Goal: Task Accomplishment & Management: Manage account settings

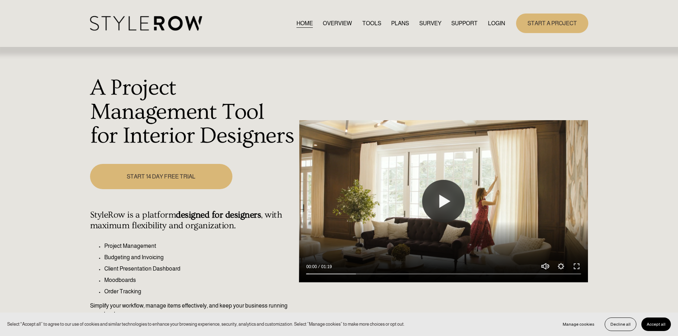
click at [496, 23] on link "LOGIN" at bounding box center [496, 23] width 17 height 10
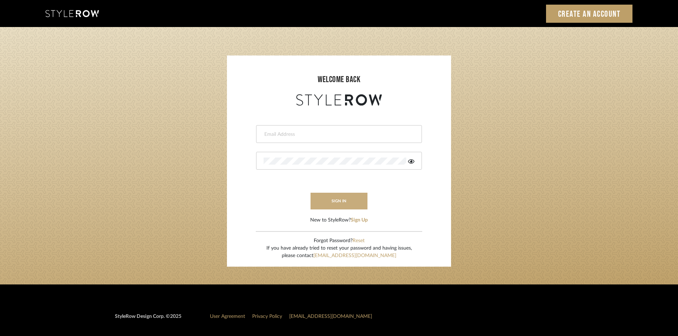
type input "[PERSON_NAME][EMAIL_ADDRESS][DOMAIN_NAME]"
click at [333, 202] on button "sign in" at bounding box center [339, 201] width 57 height 17
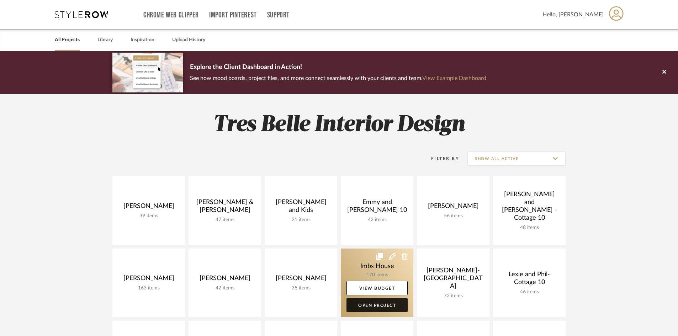
click at [378, 303] on link "Open Project" at bounding box center [376, 305] width 61 height 14
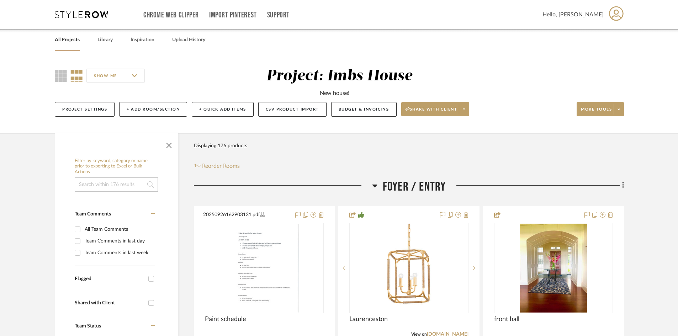
click at [66, 38] on link "All Projects" at bounding box center [67, 40] width 25 height 10
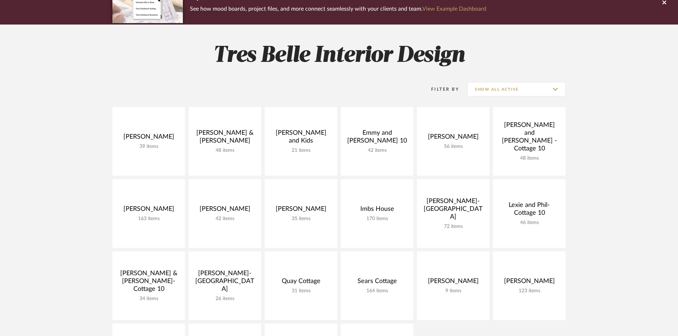
scroll to position [71, 0]
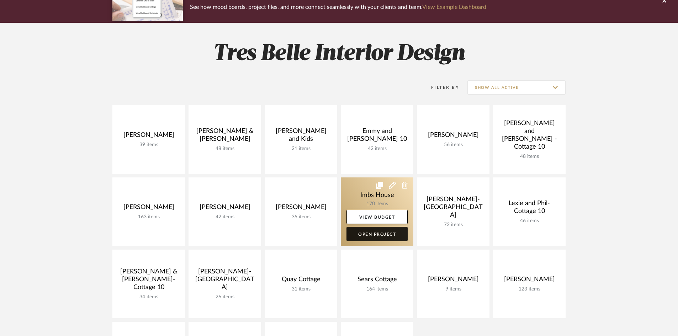
click at [372, 235] on link "Open Project" at bounding box center [376, 234] width 61 height 14
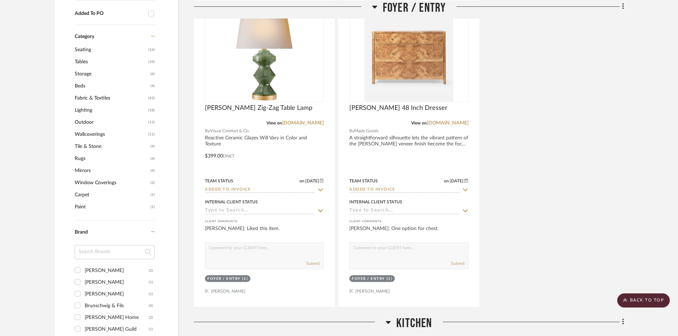
scroll to position [640, 0]
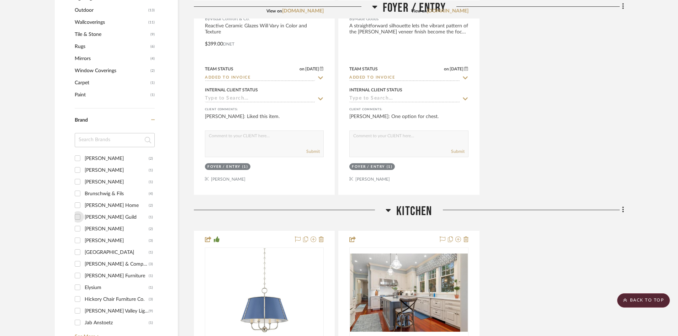
click at [76, 217] on input "[PERSON_NAME] Guild (1)" at bounding box center [77, 216] width 11 height 11
checkbox input "true"
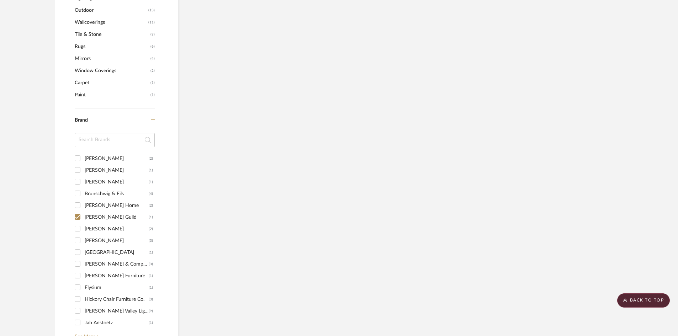
scroll to position [449, 0]
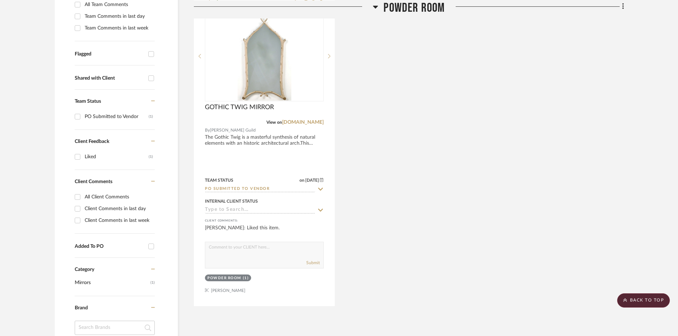
scroll to position [164, 0]
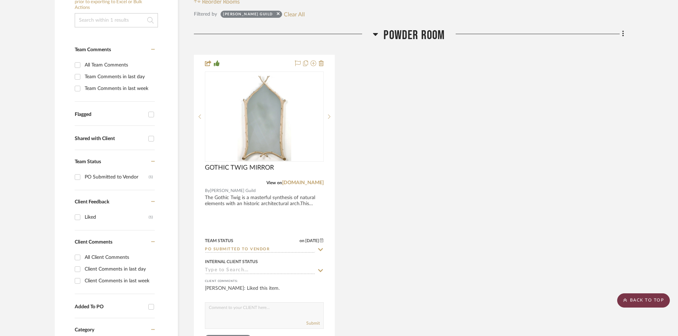
click at [640, 300] on scroll-to-top-button "BACK TO TOP" at bounding box center [643, 300] width 53 height 14
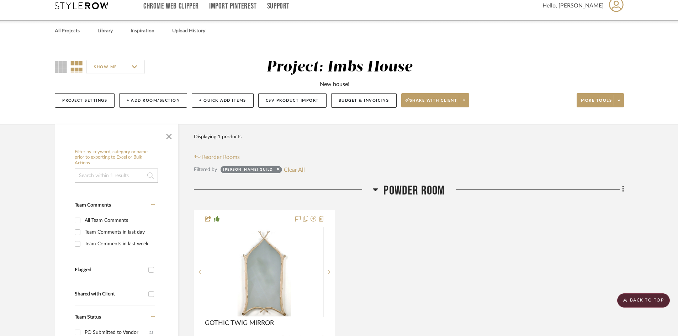
scroll to position [0, 0]
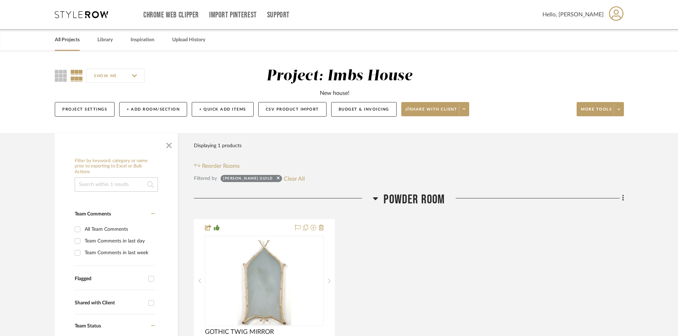
click at [63, 39] on link "All Projects" at bounding box center [67, 40] width 25 height 10
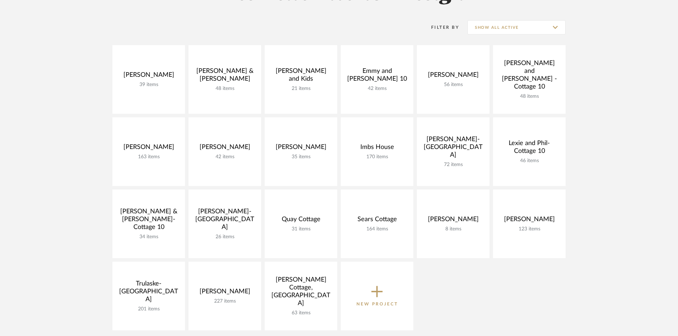
scroll to position [142, 0]
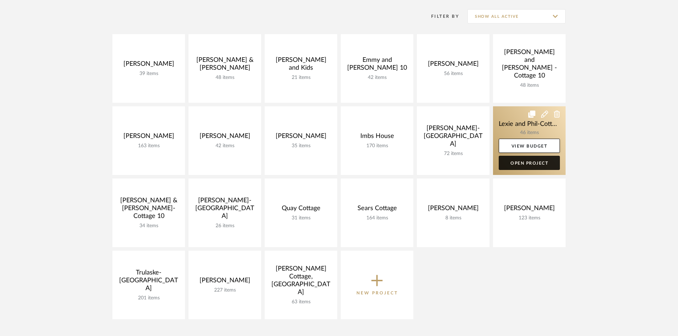
click at [525, 163] on link "Open Project" at bounding box center [529, 163] width 61 height 14
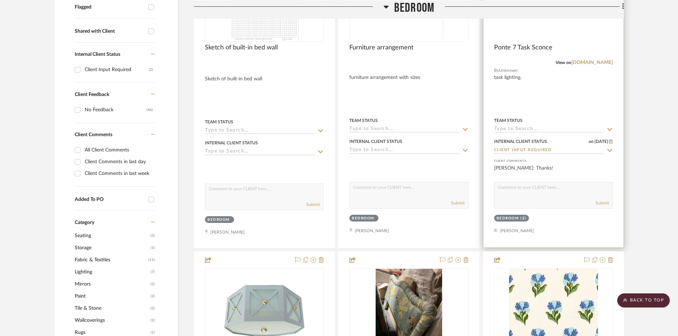
scroll to position [213, 0]
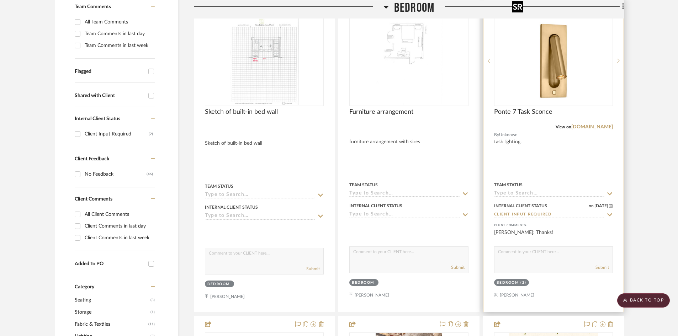
click at [559, 69] on div at bounding box center [553, 61] width 119 height 90
click at [559, 69] on img "0" at bounding box center [553, 60] width 89 height 89
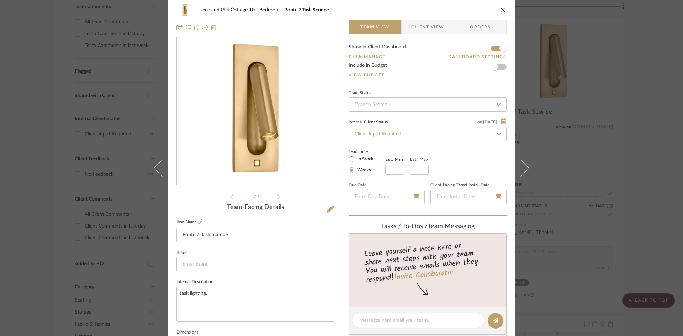
scroll to position [0, 0]
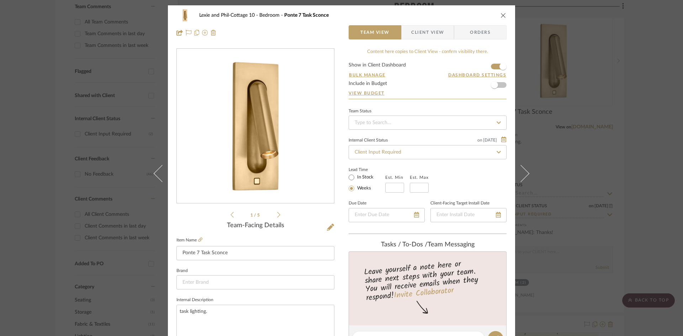
click at [500, 15] on icon "close" at bounding box center [503, 15] width 6 height 6
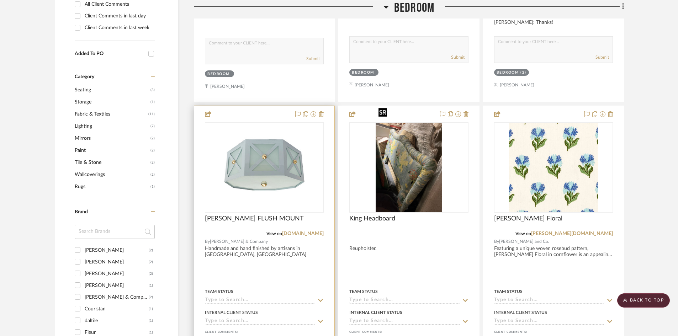
scroll to position [427, 0]
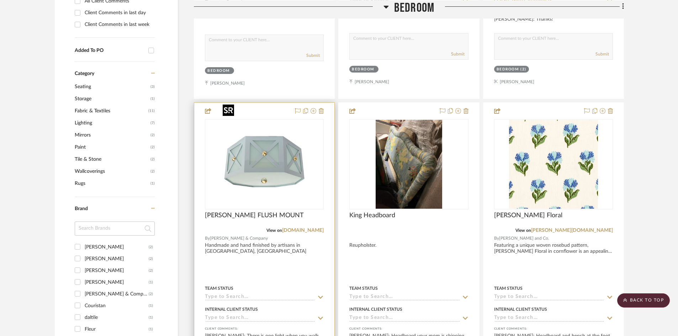
click at [280, 148] on img "0" at bounding box center [264, 164] width 89 height 89
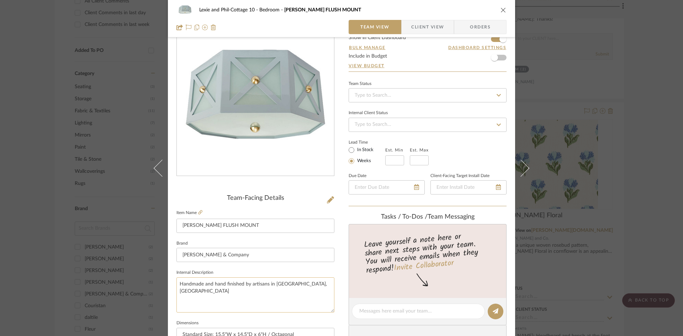
scroll to position [0, 0]
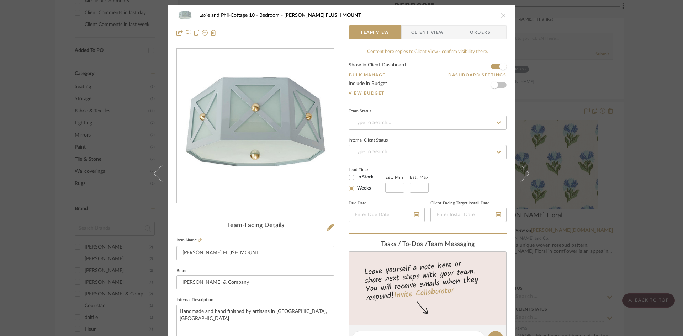
click at [501, 14] on icon "close" at bounding box center [503, 15] width 6 height 6
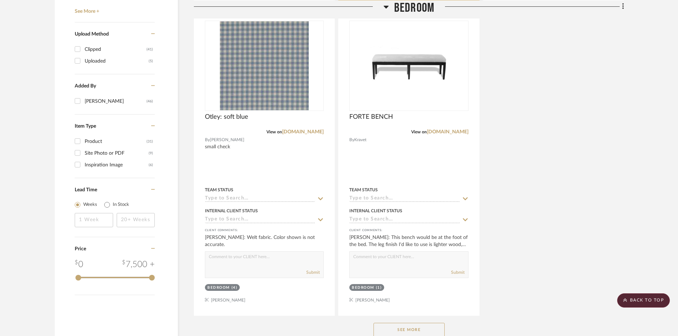
scroll to position [854, 0]
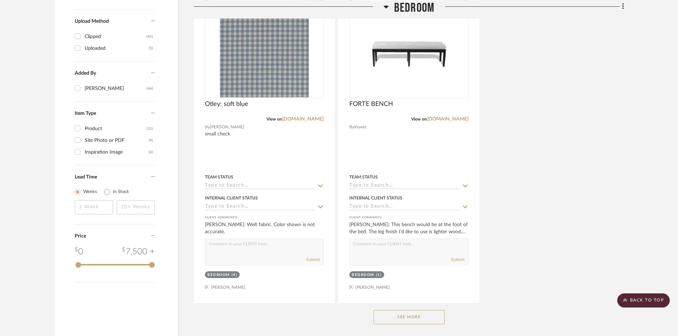
click at [420, 310] on button "See More" at bounding box center [408, 317] width 71 height 14
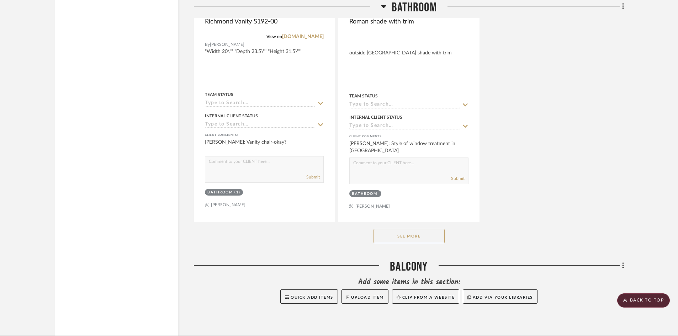
scroll to position [4201, 0]
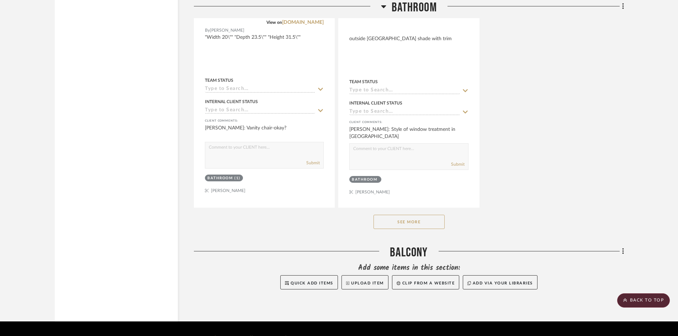
click at [407, 215] on button "See More" at bounding box center [408, 222] width 71 height 14
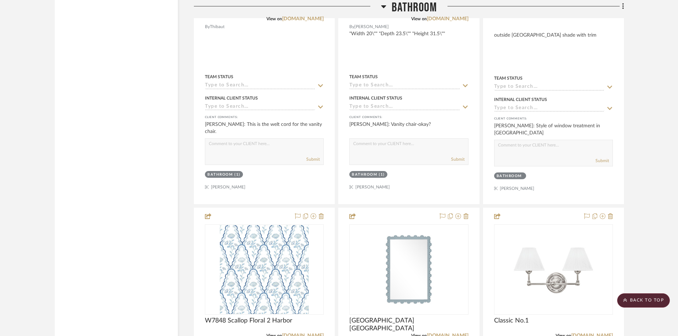
scroll to position [4418, 0]
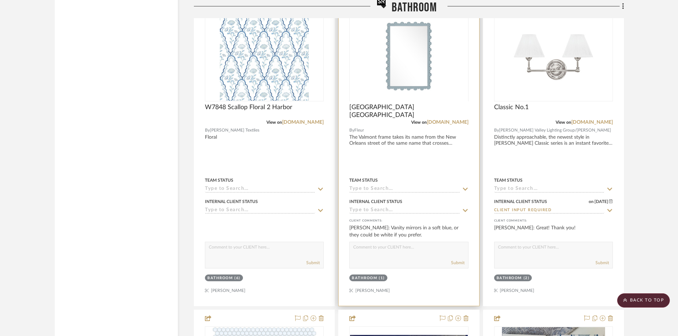
click at [409, 58] on div at bounding box center [408, 101] width 119 height 180
click at [409, 58] on img "0" at bounding box center [408, 56] width 69 height 89
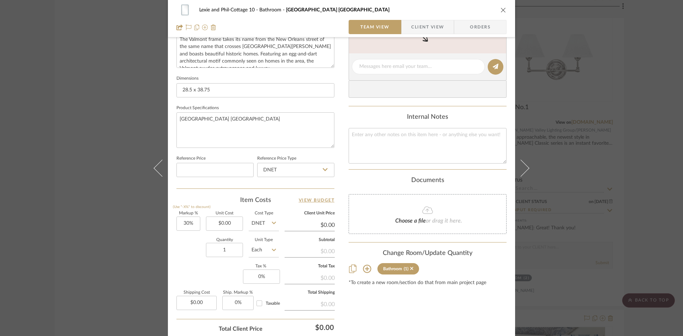
scroll to position [285, 0]
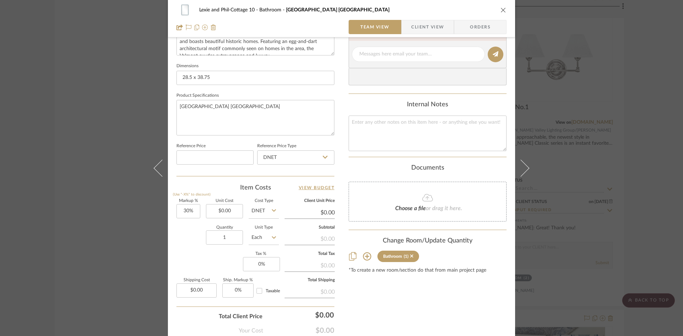
click at [364, 254] on icon at bounding box center [367, 256] width 9 height 9
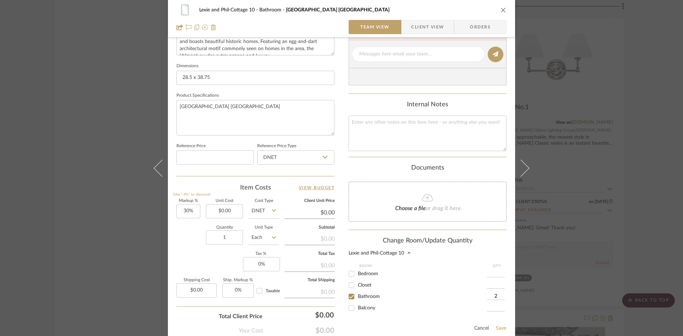
type input "2"
click at [498, 327] on button "Save" at bounding box center [500, 328] width 11 height 6
type input "2"
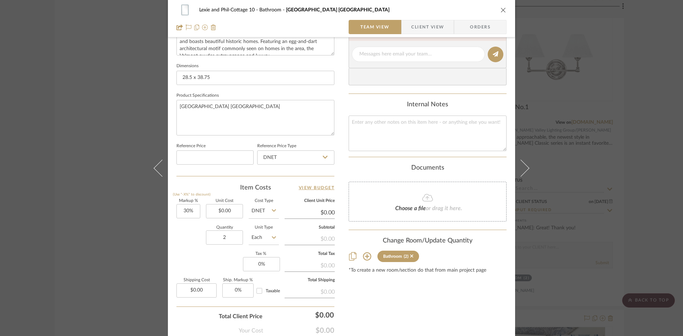
click at [503, 9] on icon "close" at bounding box center [503, 10] width 6 height 6
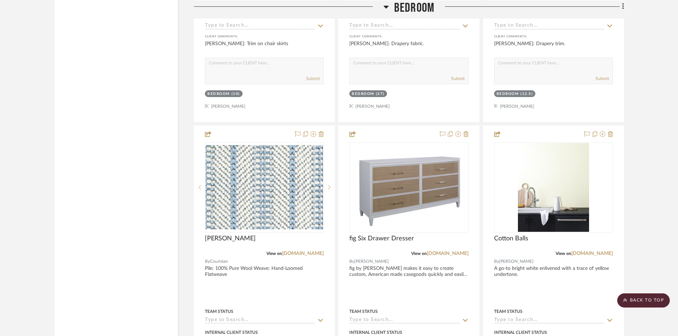
scroll to position [1653, 0]
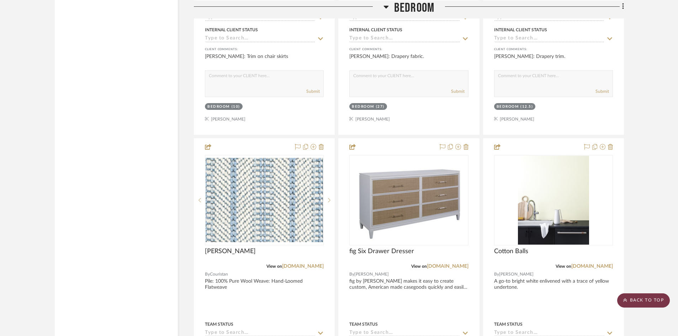
click at [645, 302] on scroll-to-top-button "BACK TO TOP" at bounding box center [643, 300] width 53 height 14
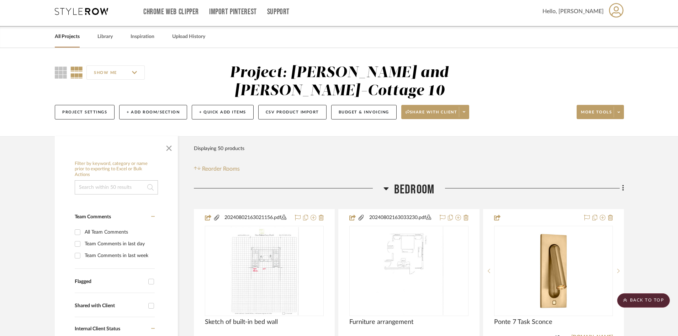
scroll to position [0, 0]
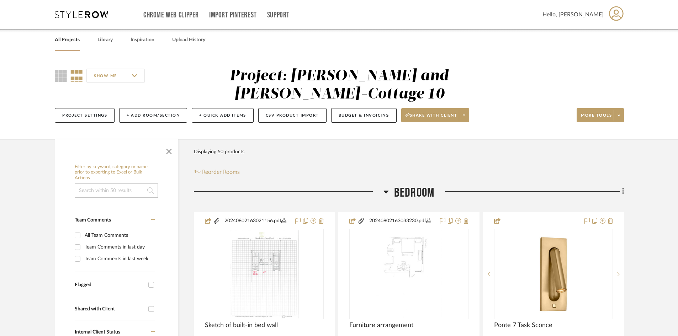
click at [67, 39] on link "All Projects" at bounding box center [67, 40] width 25 height 10
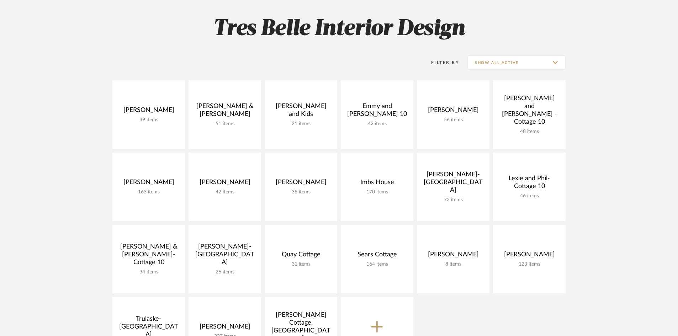
scroll to position [107, 0]
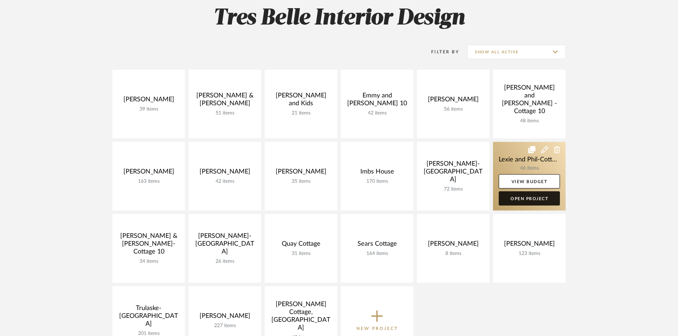
click at [540, 197] on link "Open Project" at bounding box center [529, 198] width 61 height 14
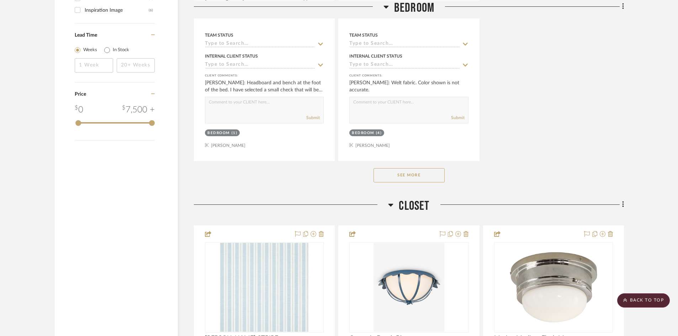
scroll to position [996, 0]
click at [407, 168] on button "See More" at bounding box center [408, 175] width 71 height 14
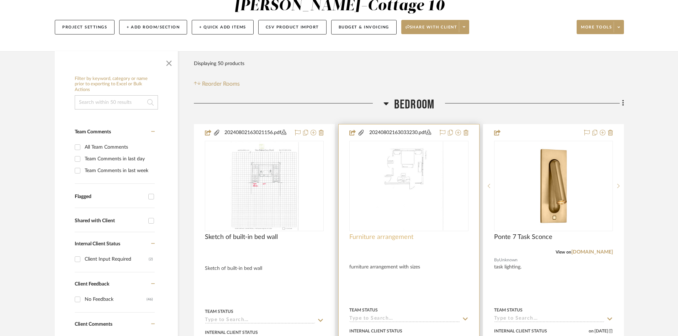
scroll to position [107, 0]
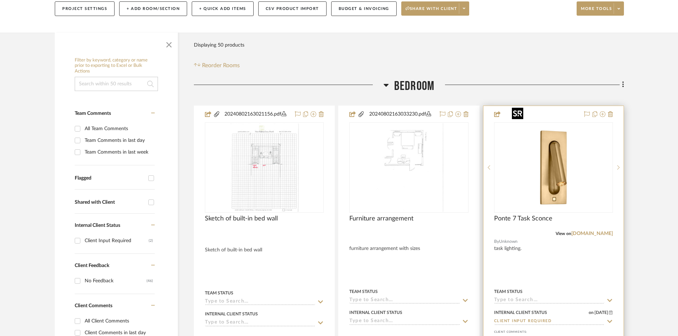
click at [552, 166] on img "0" at bounding box center [553, 167] width 89 height 89
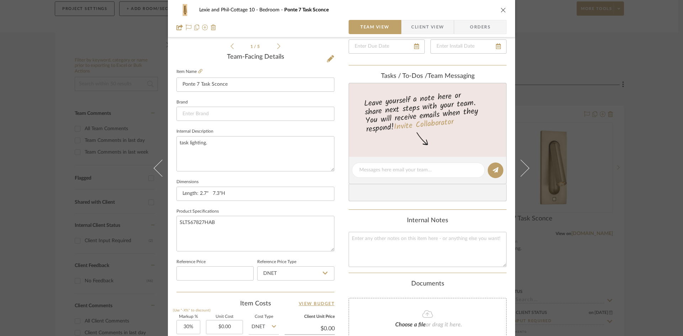
scroll to position [178, 0]
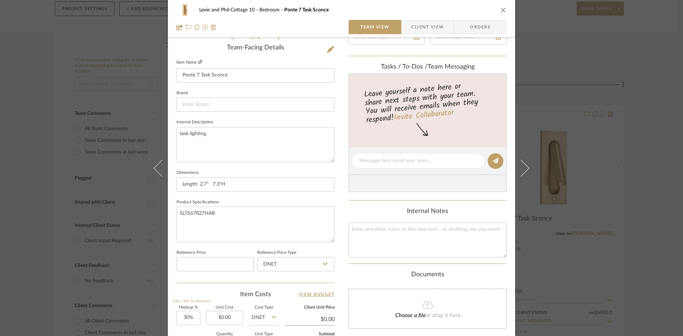
click at [198, 60] on icon at bounding box center [200, 62] width 4 height 4
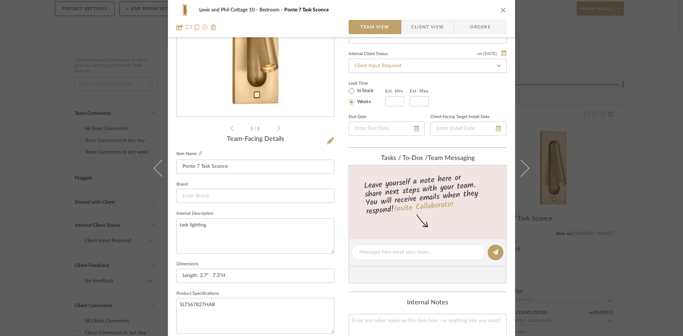
scroll to position [36, 0]
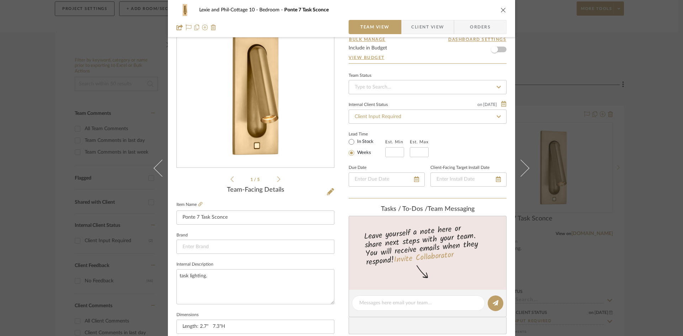
click at [277, 179] on icon at bounding box center [278, 179] width 3 height 6
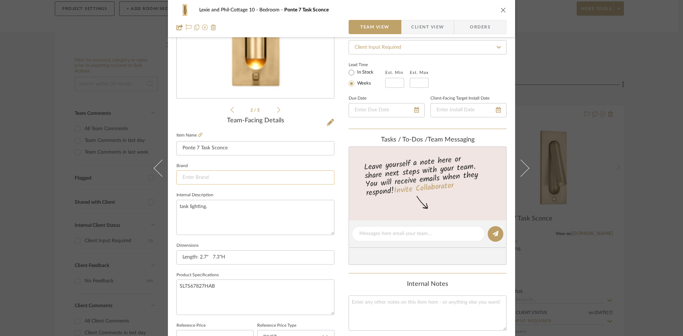
scroll to position [107, 0]
drag, startPoint x: 213, startPoint y: 285, endPoint x: 178, endPoint y: 284, distance: 35.2
click at [178, 284] on textarea "SLTS67827HAB" at bounding box center [255, 295] width 158 height 35
click at [420, 232] on textarea at bounding box center [418, 231] width 118 height 7
type textarea "$499, 299.40 net"
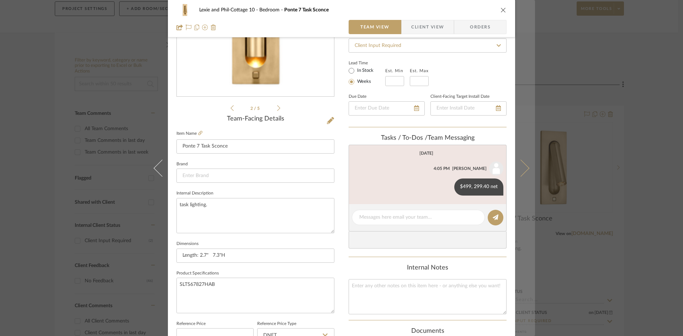
click at [521, 169] on icon at bounding box center [520, 167] width 17 height 17
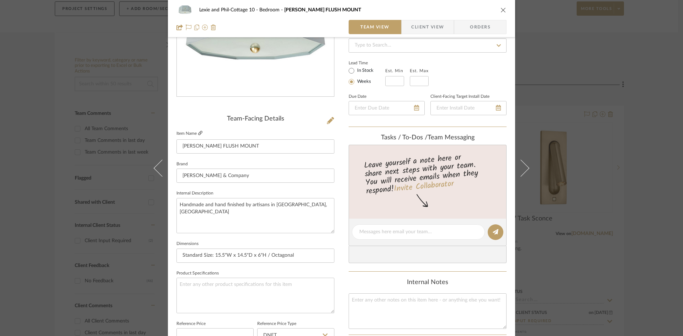
click at [198, 132] on icon at bounding box center [200, 133] width 4 height 4
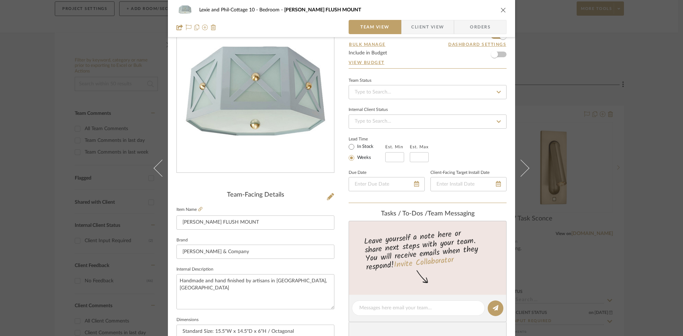
scroll to position [0, 0]
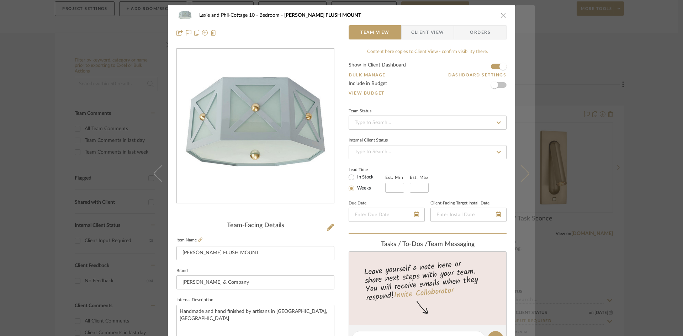
click at [524, 176] on icon at bounding box center [520, 173] width 17 height 17
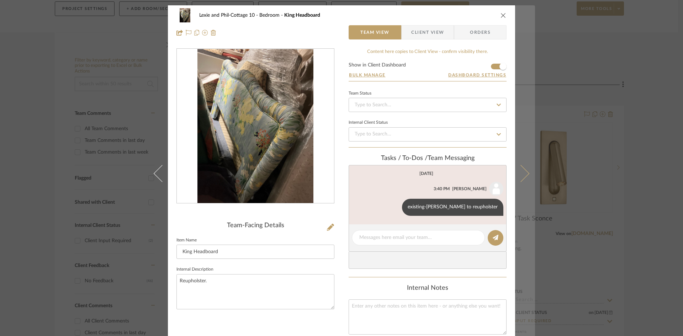
click at [525, 170] on button at bounding box center [525, 173] width 20 height 336
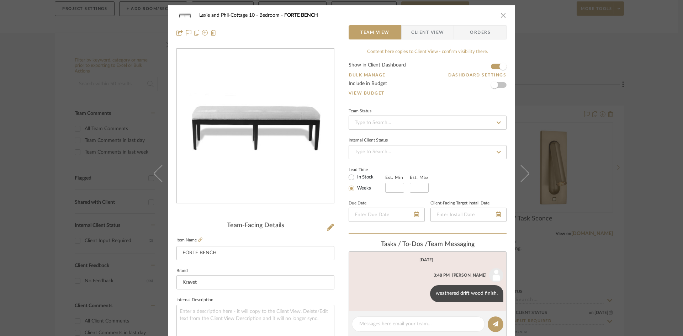
click at [525, 170] on button at bounding box center [525, 173] width 20 height 336
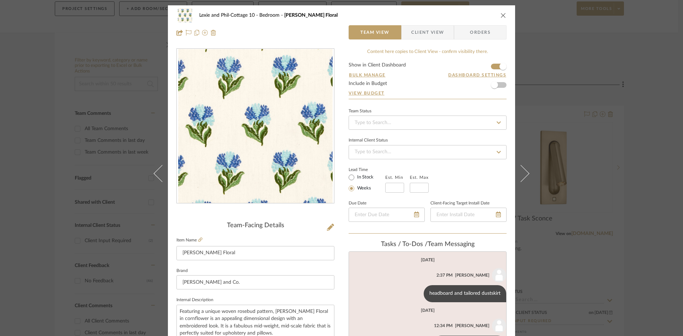
scroll to position [18, 0]
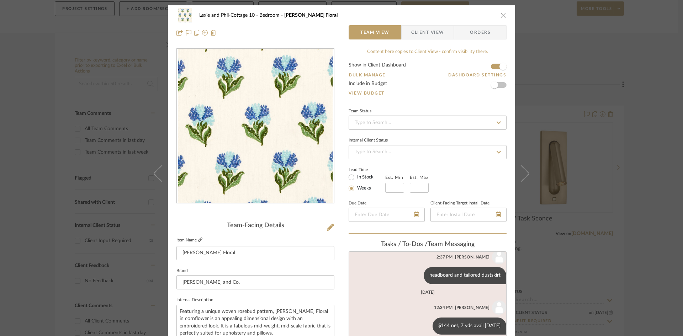
click at [198, 239] on icon at bounding box center [200, 240] width 4 height 4
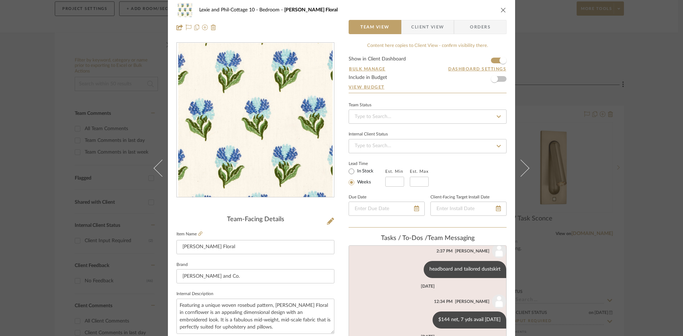
scroll to position [0, 0]
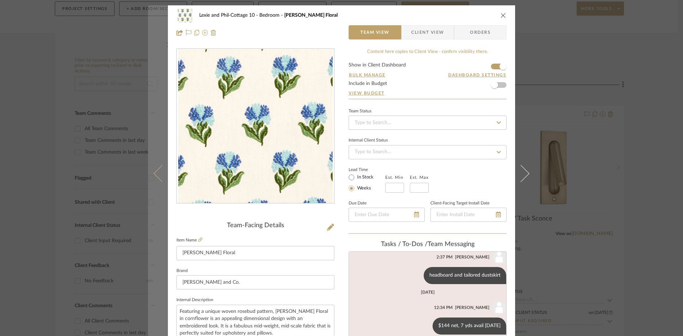
click at [155, 175] on icon at bounding box center [162, 173] width 17 height 17
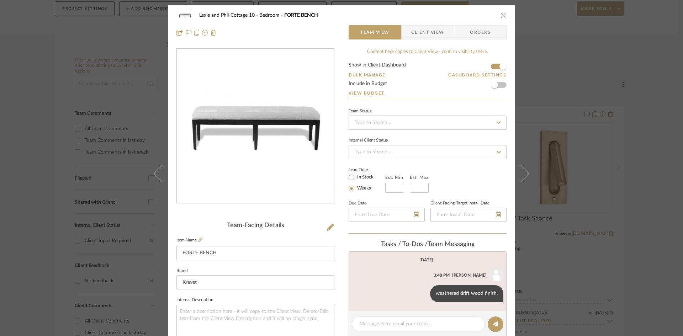
click at [155, 175] on icon at bounding box center [162, 173] width 17 height 17
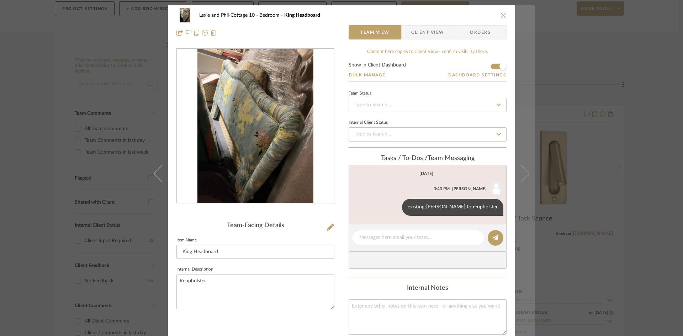
click at [521, 173] on icon at bounding box center [520, 173] width 17 height 17
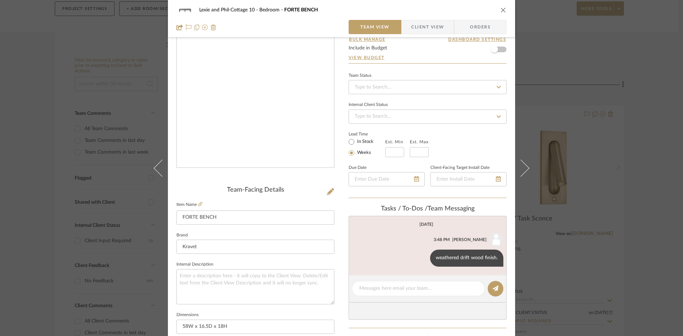
scroll to position [71, 0]
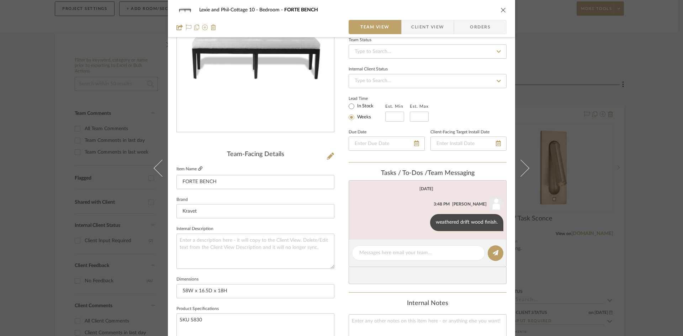
click at [198, 166] on icon at bounding box center [200, 168] width 4 height 4
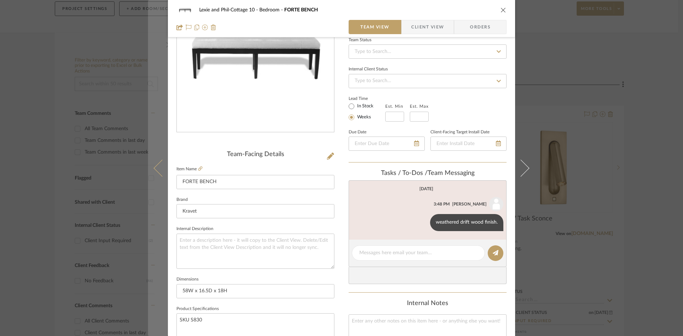
click at [154, 165] on icon at bounding box center [162, 167] width 17 height 17
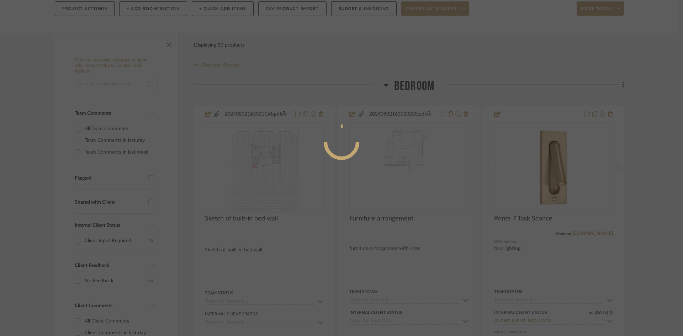
scroll to position [0, 0]
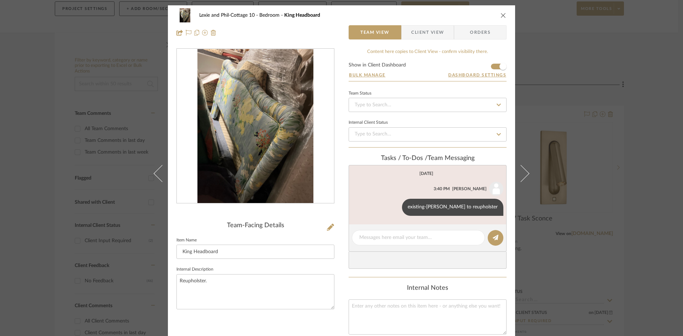
click at [154, 165] on button at bounding box center [158, 173] width 20 height 336
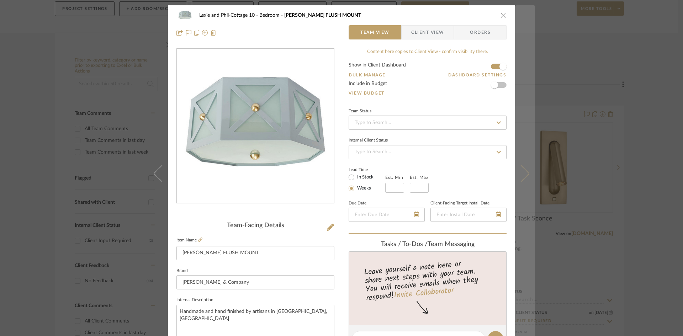
click at [526, 173] on button at bounding box center [525, 173] width 20 height 336
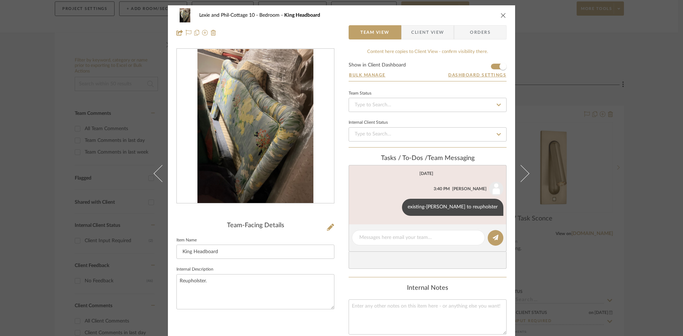
click at [526, 173] on button at bounding box center [525, 173] width 20 height 336
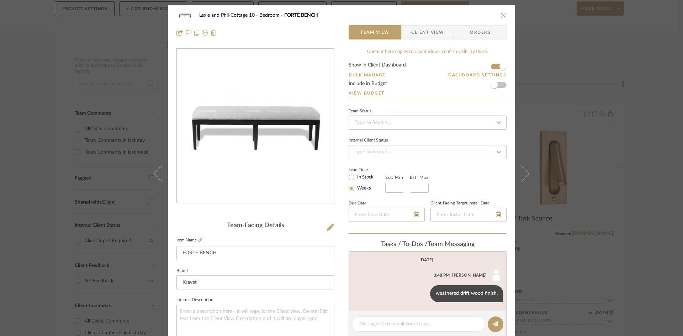
click at [526, 173] on button at bounding box center [525, 173] width 20 height 336
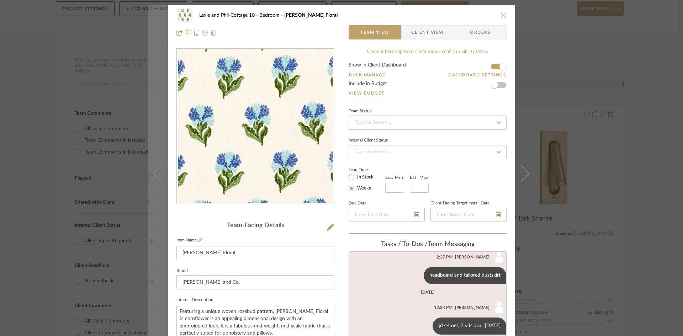
click at [157, 171] on icon at bounding box center [162, 173] width 17 height 17
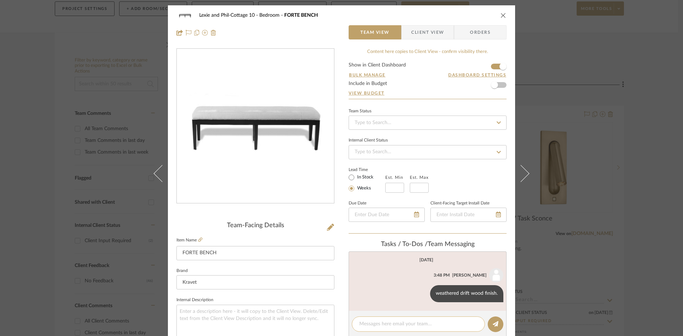
click at [396, 324] on textarea at bounding box center [418, 323] width 118 height 7
type textarea "1265 net, 2530 retail"
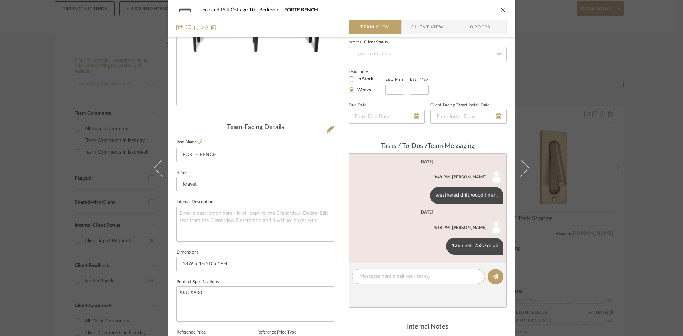
scroll to position [107, 0]
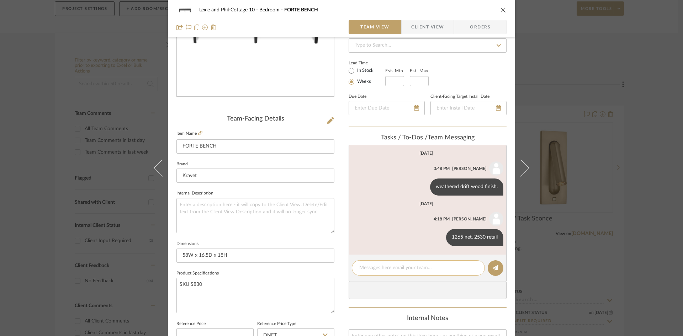
click at [424, 269] on textarea at bounding box center [418, 267] width 118 height 7
type textarea "Coffee stain is 2nd pick because 1st pick not showing up on order form"
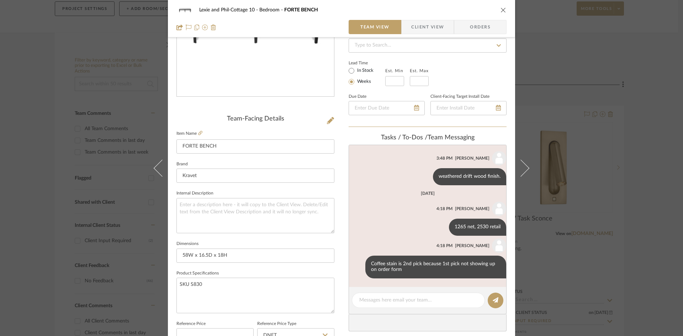
click at [500, 8] on icon "close" at bounding box center [503, 10] width 6 height 6
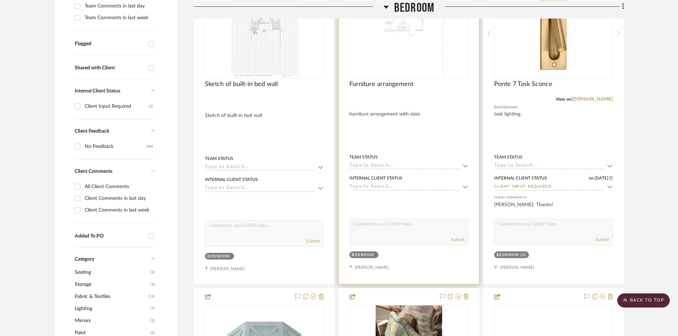
scroll to position [178, 0]
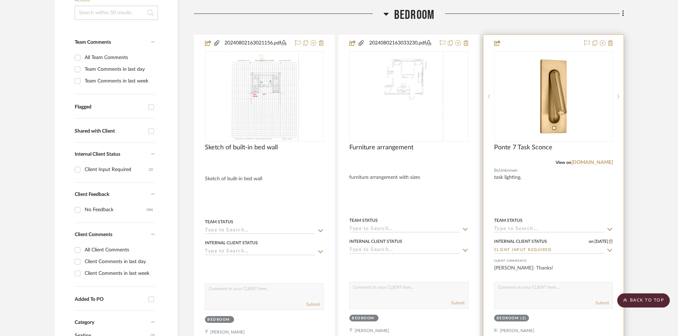
click at [531, 226] on input at bounding box center [549, 229] width 110 height 7
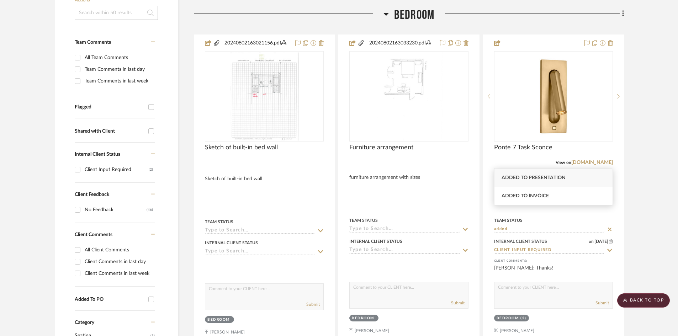
type input "added"
click at [541, 176] on span "Added to Presentation" at bounding box center [534, 177] width 64 height 5
type input "[DATE]"
type input "Added to Presentation"
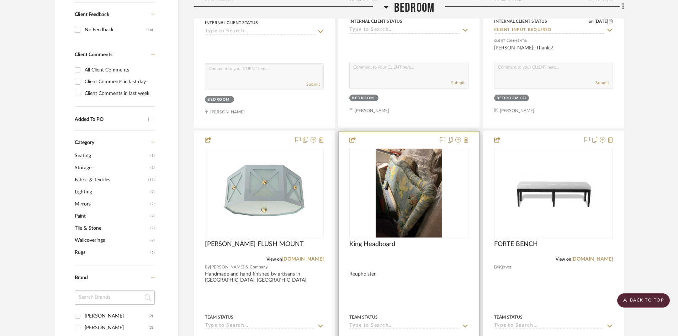
scroll to position [498, 0]
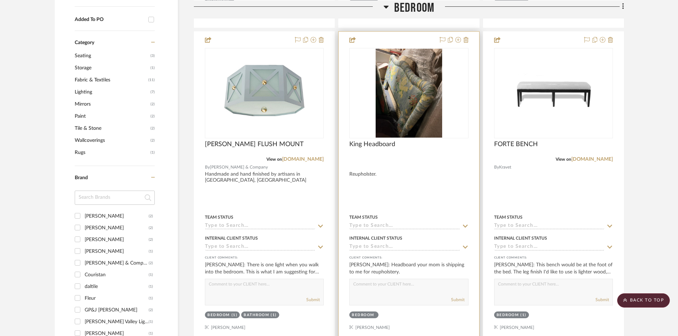
click at [427, 223] on input at bounding box center [404, 226] width 110 height 7
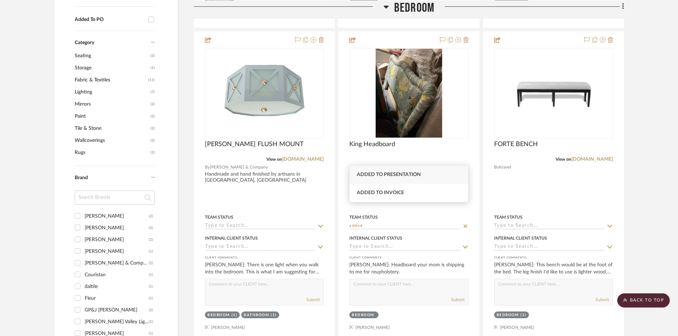
type input "added"
click at [405, 174] on span "Added to Presentation" at bounding box center [389, 174] width 64 height 5
type input "[DATE]"
type input "Added to Presentation"
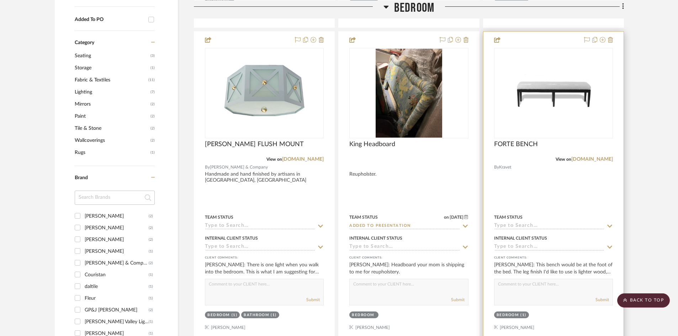
click at [557, 223] on input at bounding box center [549, 226] width 110 height 7
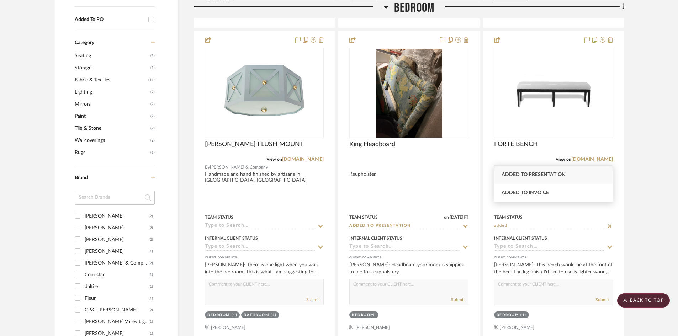
type input "added"
click at [538, 173] on span "Added to Presentation" at bounding box center [534, 174] width 64 height 5
type input "[DATE]"
type input "Added to Presentation"
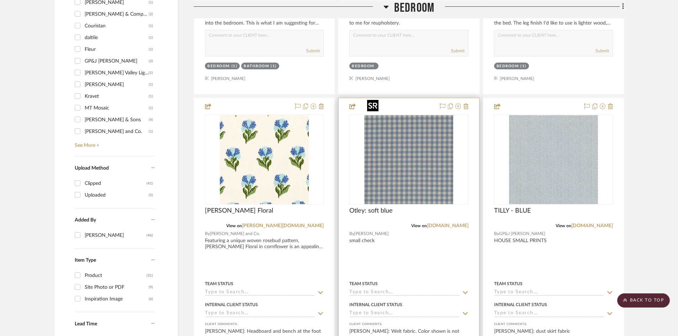
scroll to position [782, 0]
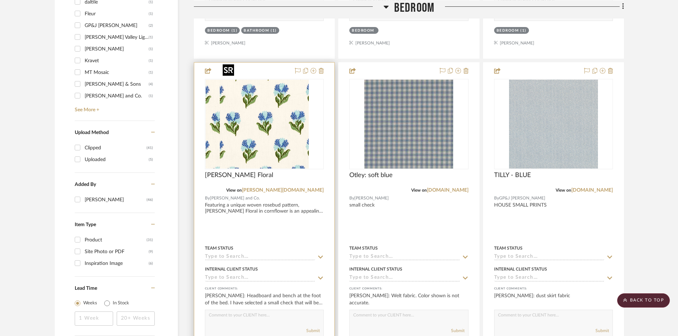
click at [247, 124] on div at bounding box center [264, 124] width 119 height 90
click at [242, 254] on input at bounding box center [260, 257] width 110 height 7
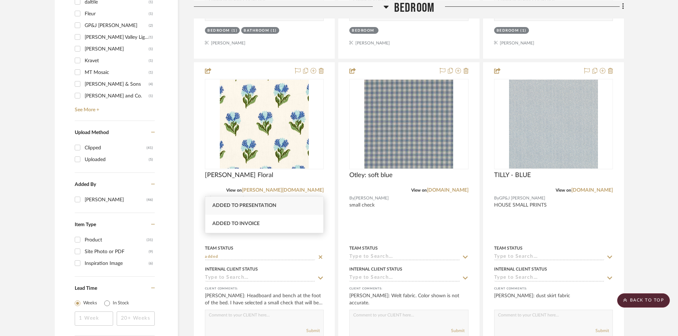
type input "added"
click at [247, 206] on span "Added to Presentation" at bounding box center [244, 205] width 64 height 5
type input "[DATE]"
type input "Added to Presentation"
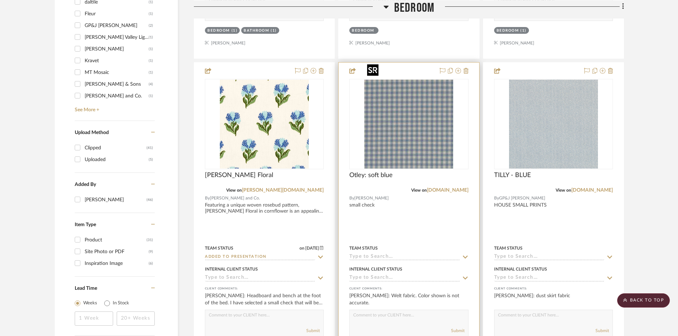
click at [412, 138] on img "0" at bounding box center [408, 124] width 89 height 89
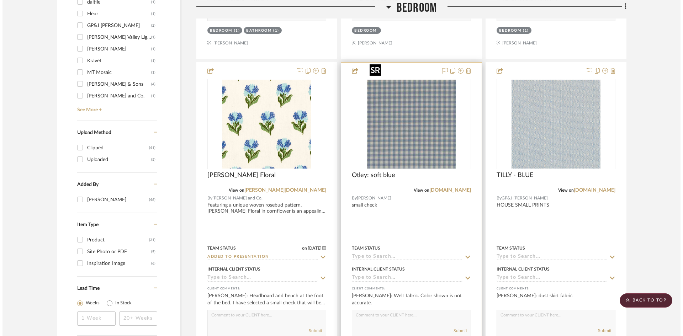
scroll to position [0, 0]
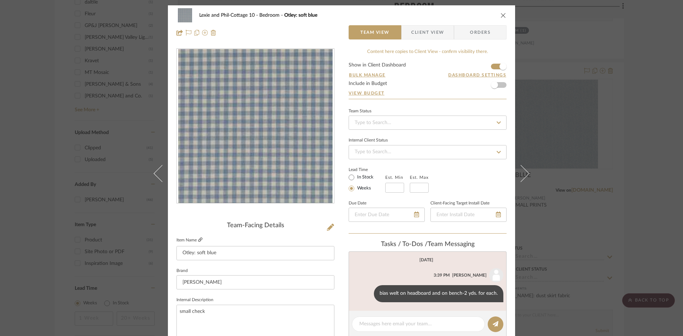
click at [198, 239] on icon at bounding box center [200, 240] width 4 height 4
click at [401, 126] on input at bounding box center [428, 123] width 158 height 14
type input "added"
click at [402, 143] on span "Added to Presentation" at bounding box center [378, 141] width 49 height 5
type input "[DATE]"
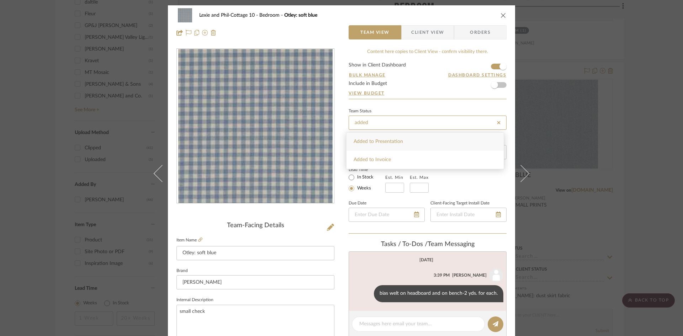
type input "Added to Presentation"
type input "[DATE]"
type input "Added to Presentation"
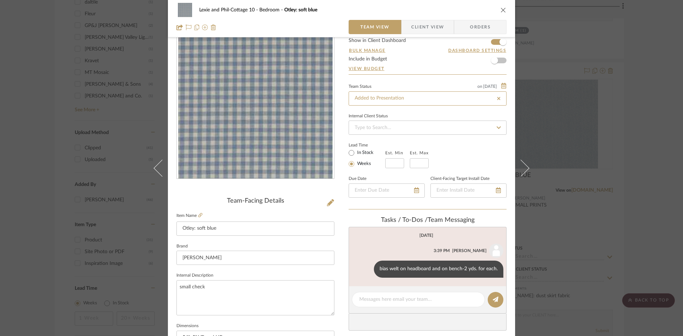
scroll to position [36, 0]
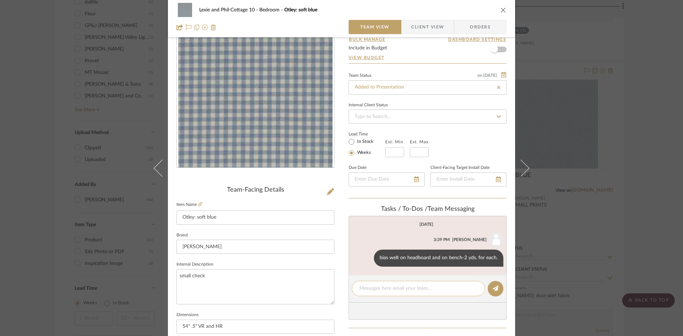
click at [409, 289] on textarea at bounding box center [418, 288] width 118 height 7
type textarea "$60 net"
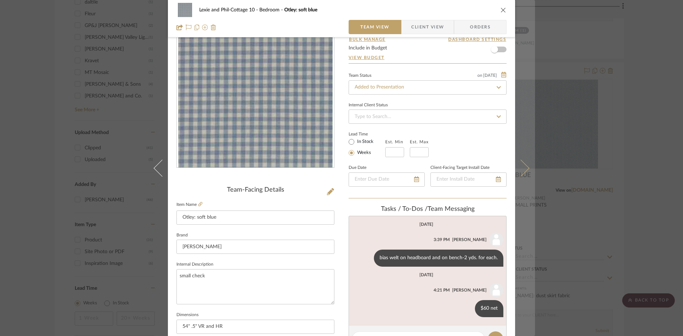
click at [523, 164] on button at bounding box center [525, 168] width 20 height 336
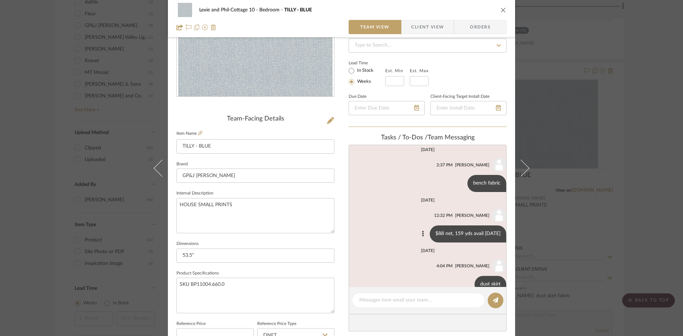
scroll to position [0, 0]
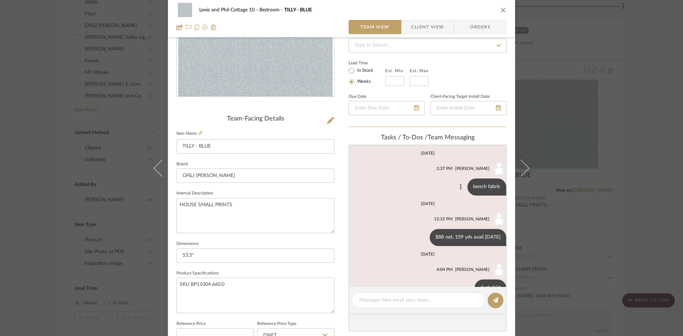
click at [456, 184] on button at bounding box center [460, 187] width 9 height 9
click at [416, 191] on button "Delete" at bounding box center [426, 195] width 49 height 17
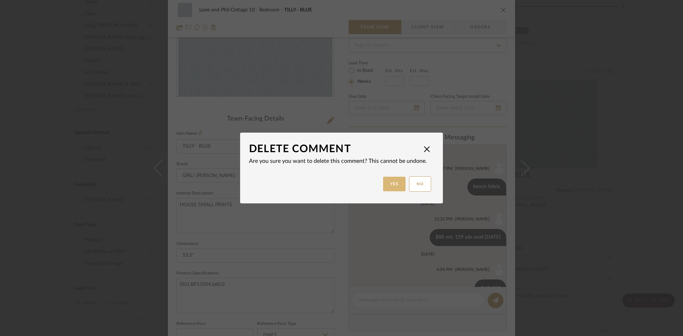
click at [393, 182] on button "Yes" at bounding box center [394, 184] width 23 height 15
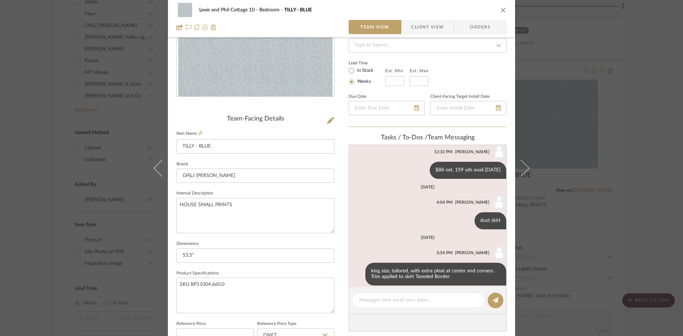
scroll to position [24, 0]
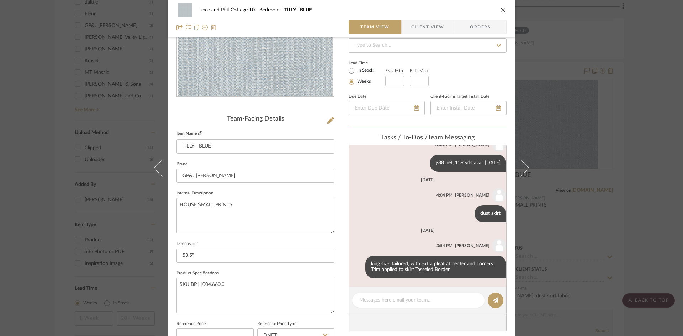
click at [198, 132] on icon at bounding box center [200, 133] width 4 height 4
click at [389, 298] on textarea at bounding box center [418, 300] width 118 height 7
type textarea "$88 net"
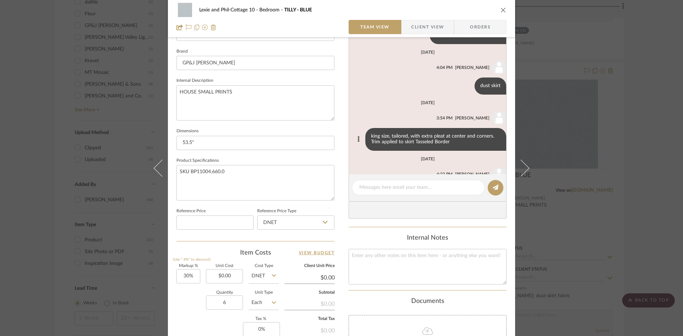
scroll to position [0, 0]
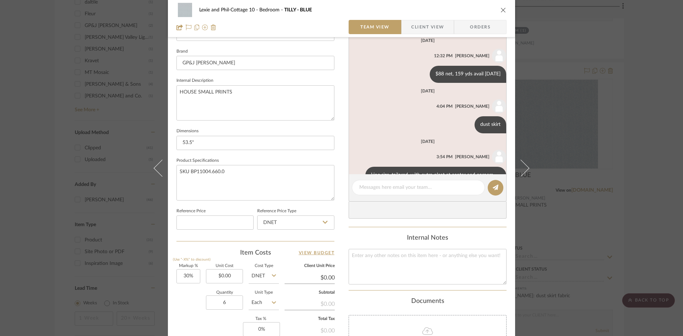
click at [500, 8] on icon "close" at bounding box center [503, 10] width 6 height 6
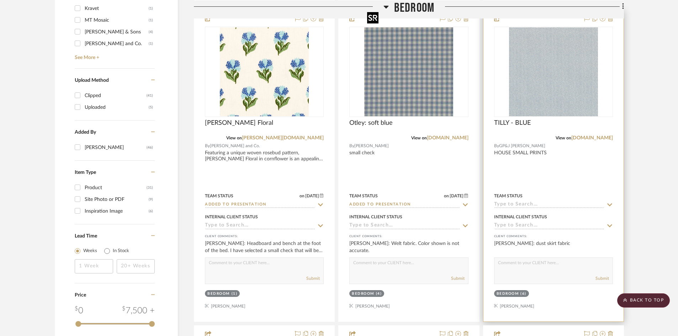
scroll to position [854, 0]
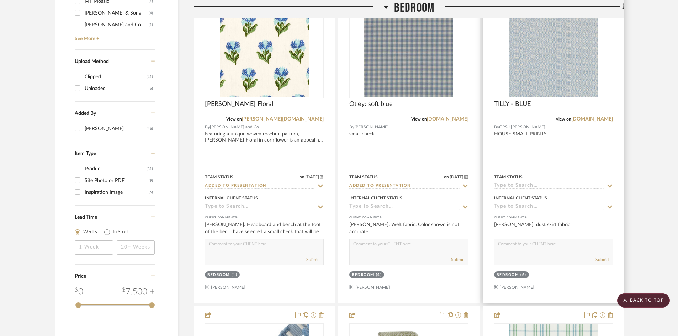
click at [532, 183] on input at bounding box center [549, 186] width 110 height 7
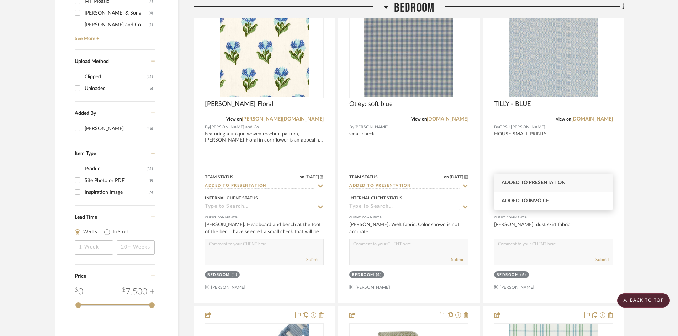
type input "added"
click at [532, 182] on span "Added to Presentation" at bounding box center [534, 182] width 64 height 5
type input "[DATE]"
type input "Added to Presentation"
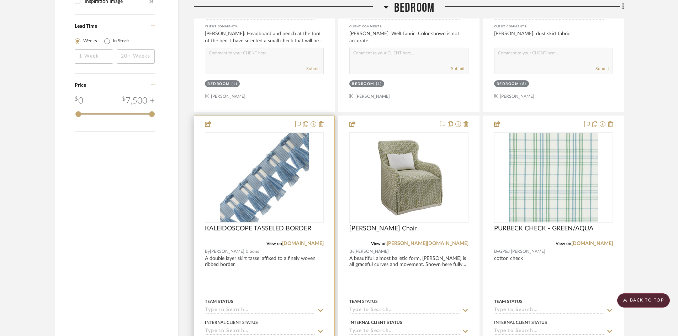
scroll to position [1067, 0]
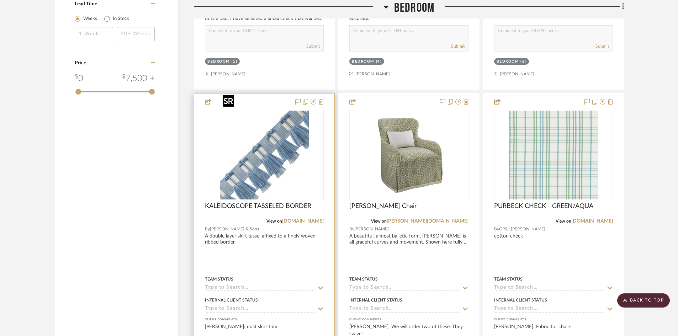
click at [251, 159] on img "0" at bounding box center [264, 155] width 89 height 89
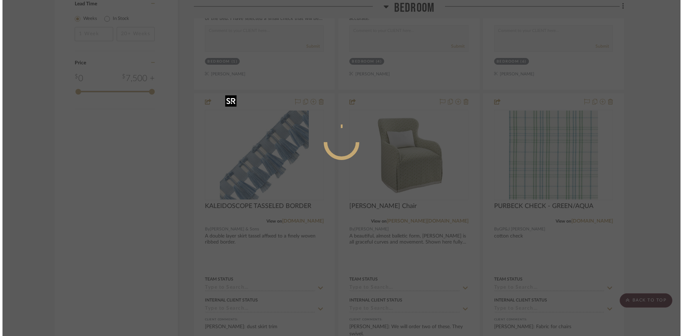
scroll to position [0, 0]
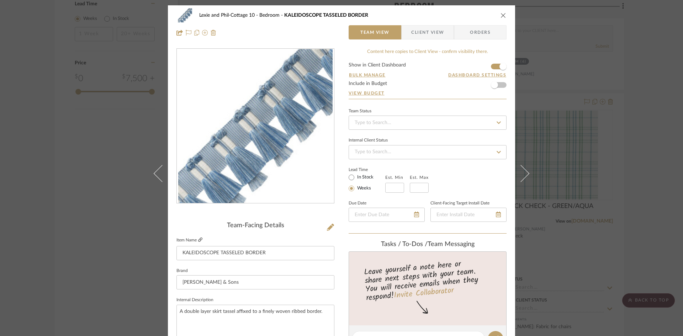
click at [198, 238] on icon at bounding box center [200, 240] width 4 height 4
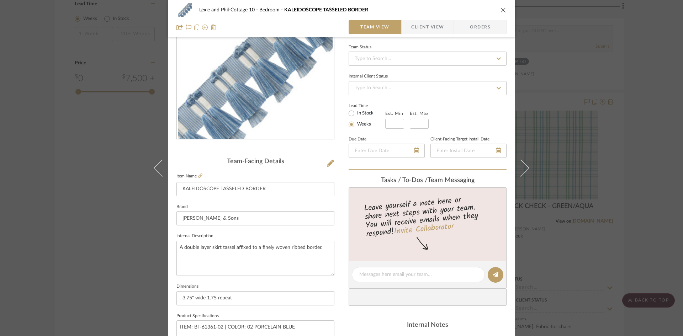
scroll to position [107, 0]
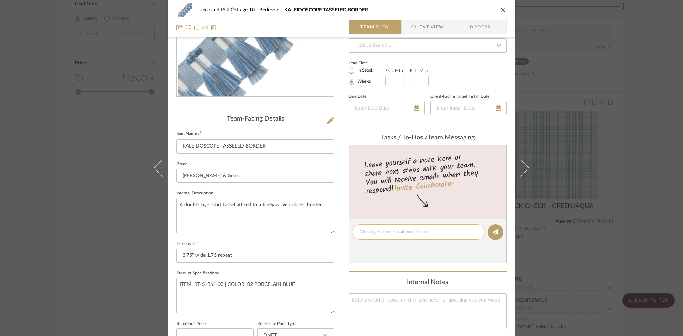
click at [396, 234] on textarea at bounding box center [418, 231] width 118 height 7
type textarea "$57.50 net"
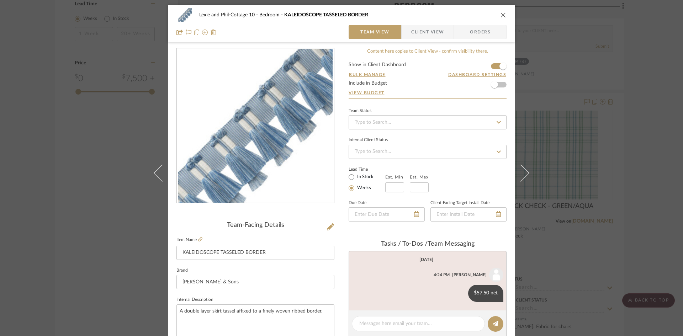
scroll to position [0, 0]
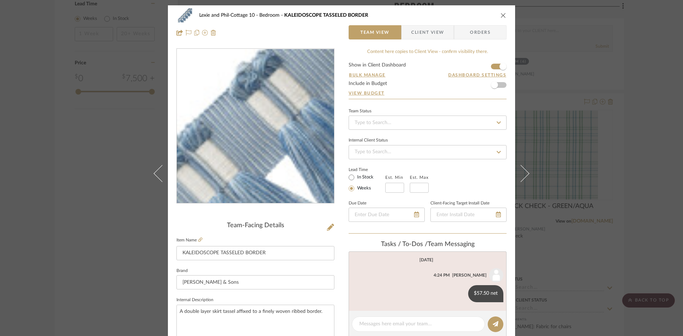
click at [239, 131] on img "0" at bounding box center [255, 126] width 154 height 154
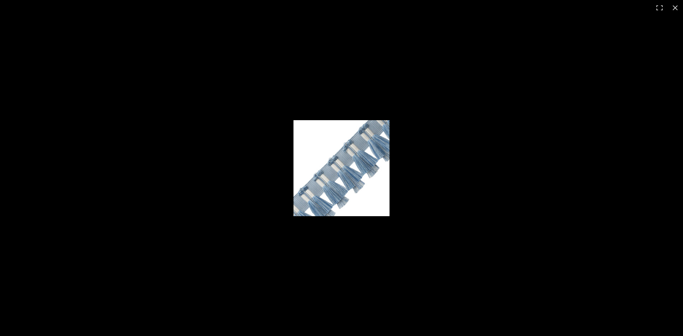
click at [319, 166] on img at bounding box center [341, 168] width 96 height 96
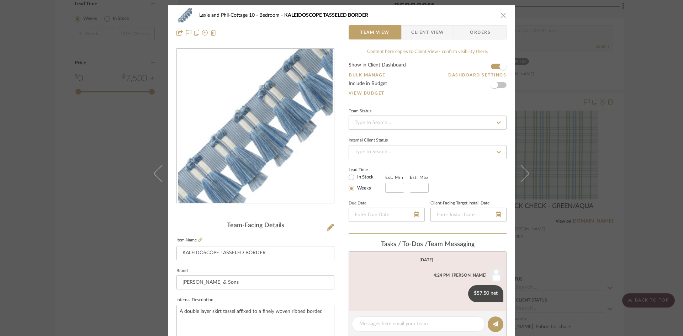
click at [501, 17] on icon "close" at bounding box center [503, 15] width 6 height 6
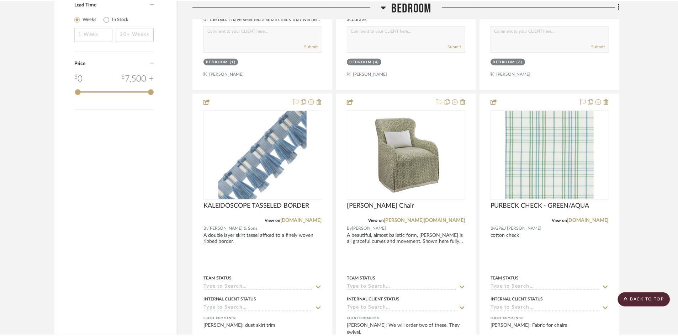
scroll to position [1067, 0]
